Goal: Information Seeking & Learning: Learn about a topic

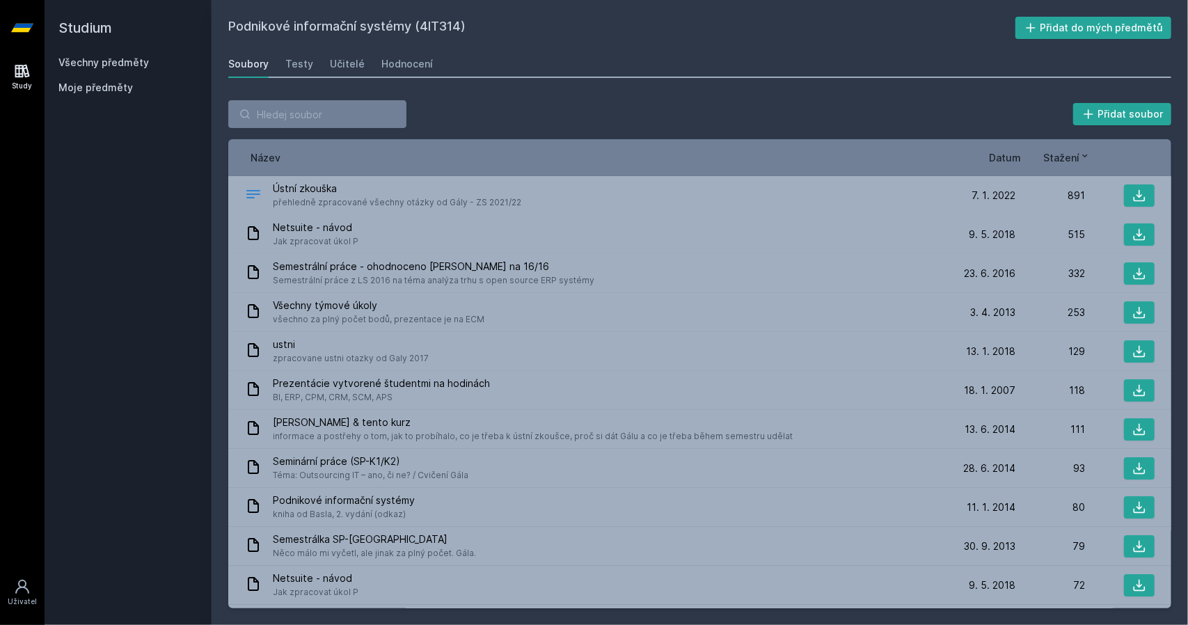
click at [96, 61] on link "Všechny předměty" at bounding box center [103, 62] width 90 height 12
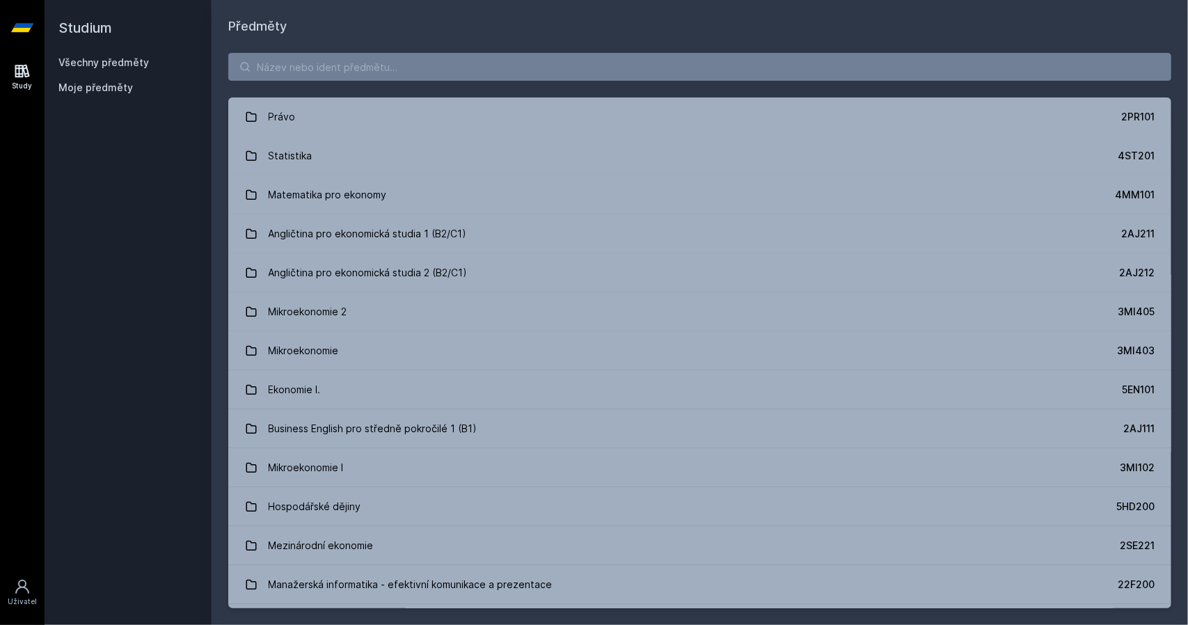
click at [283, 52] on div "Právo 2PR101 Statistika 4ST201 Matematika pro ekonomy 4MM101 Angličtina pro eko…" at bounding box center [700, 330] width 976 height 589
click at [291, 61] on input "search" at bounding box center [699, 67] width 943 height 28
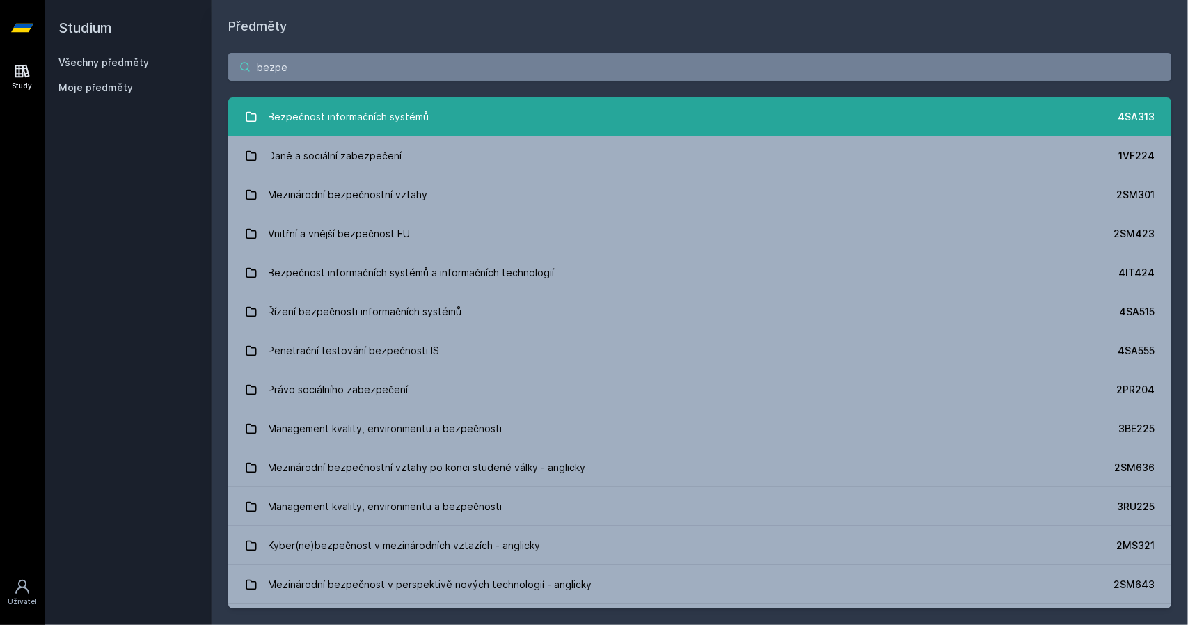
type input "bezpe"
click at [345, 106] on div "Bezpečnost informačních systémů" at bounding box center [349, 117] width 161 height 28
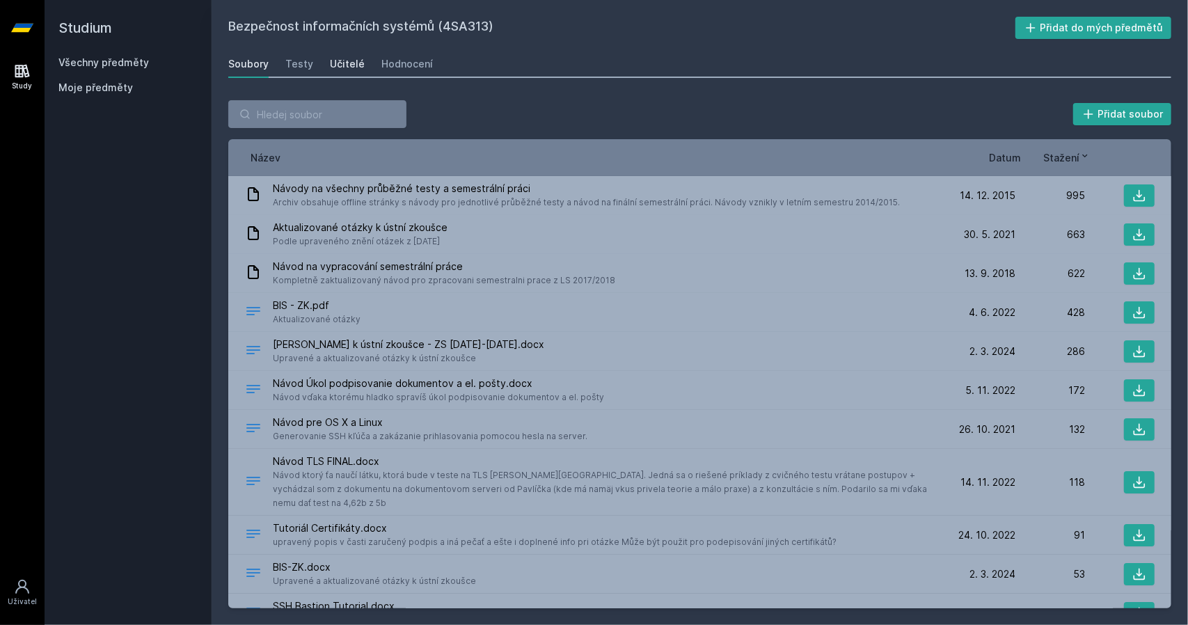
click at [344, 65] on div "Učitelé" at bounding box center [347, 64] width 35 height 14
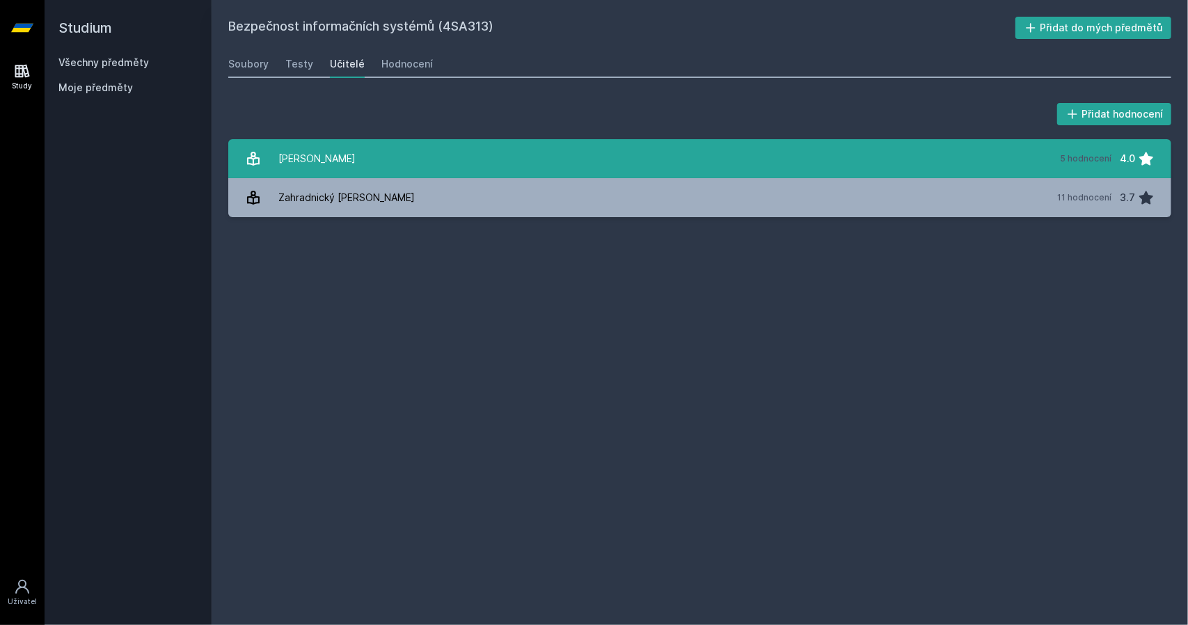
click at [447, 153] on link "[PERSON_NAME] 5 hodnocení 4.0" at bounding box center [699, 158] width 943 height 39
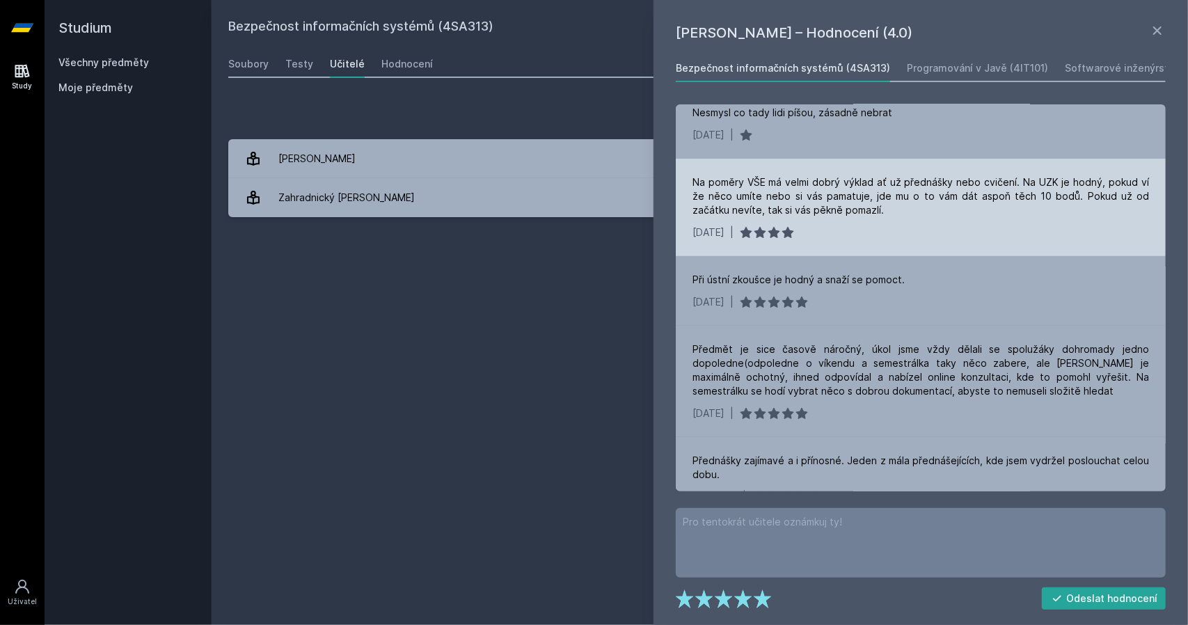
scroll to position [45, 0]
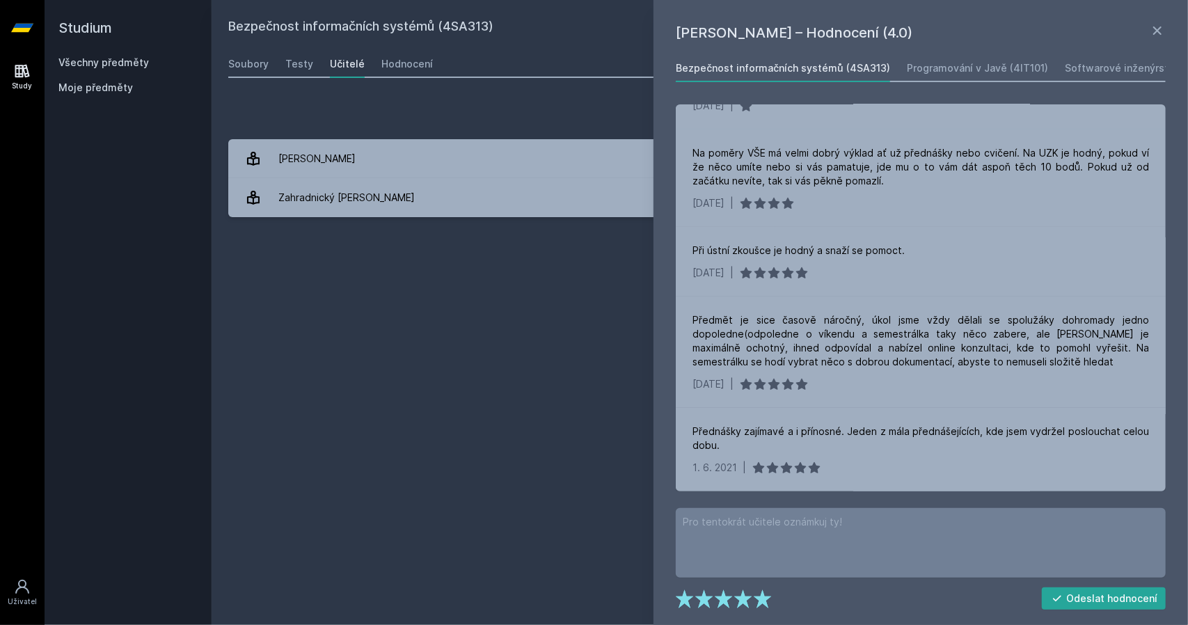
click at [487, 377] on div "Bezpečnost informačních systémů (4SA313) Přidat do mých předmětů [GEOGRAPHIC_DA…" at bounding box center [699, 313] width 943 height 592
click at [1157, 24] on icon at bounding box center [1157, 30] width 17 height 17
